Goal: Information Seeking & Learning: Check status

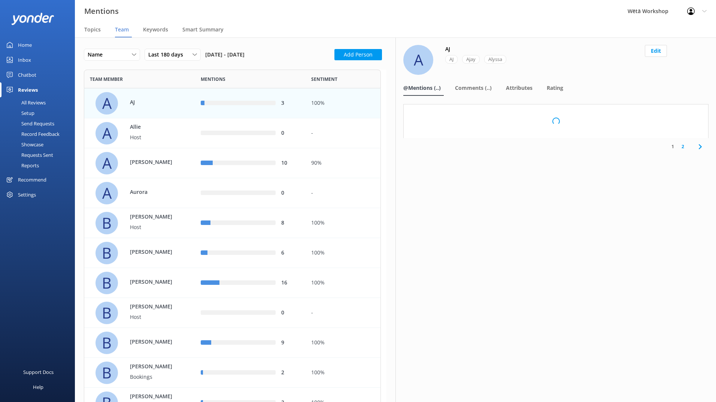
scroll to position [1811, 291]
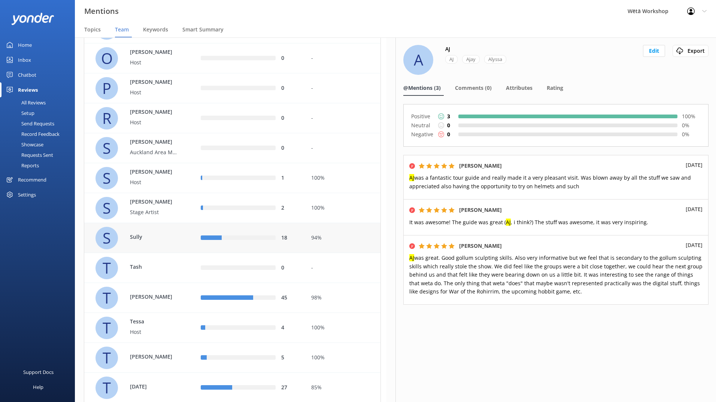
scroll to position [1506, 0]
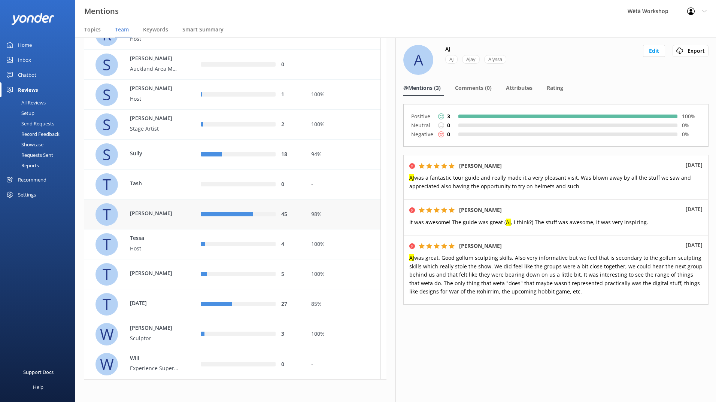
click at [262, 210] on div "45" at bounding box center [251, 214] width 100 height 8
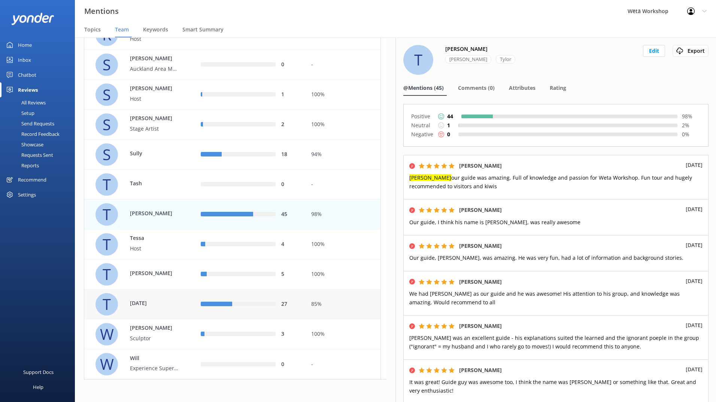
click at [296, 309] on div "27" at bounding box center [250, 304] width 111 height 30
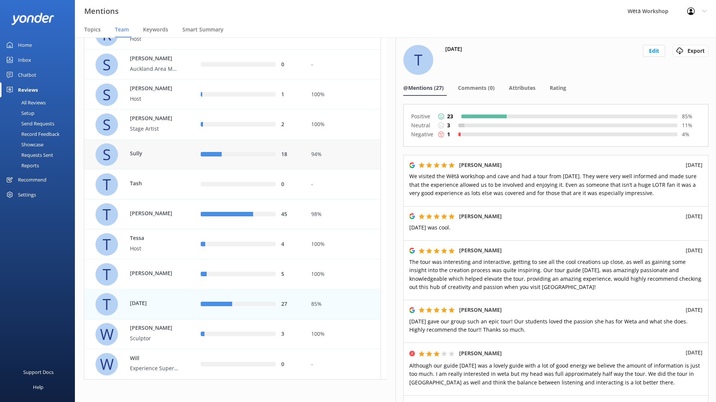
click at [298, 154] on div "18" at bounding box center [290, 155] width 19 height 8
